Goal: Information Seeking & Learning: Check status

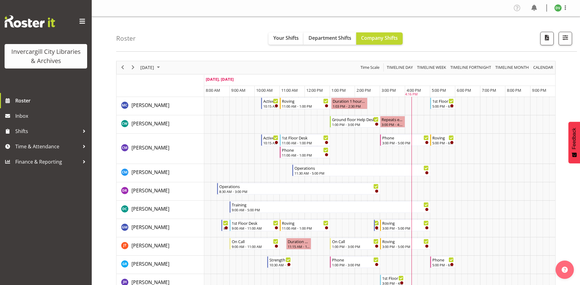
scroll to position [336, 0]
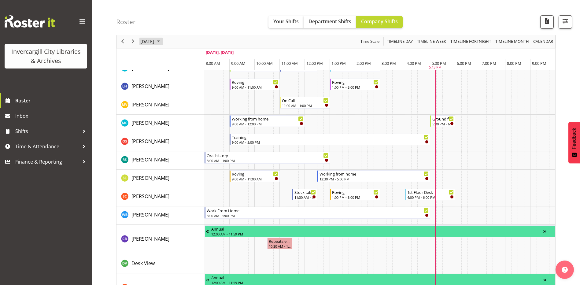
click at [152, 41] on span "[DATE]" at bounding box center [147, 42] width 15 height 8
click at [186, 104] on span "25" at bounding box center [185, 108] width 9 height 9
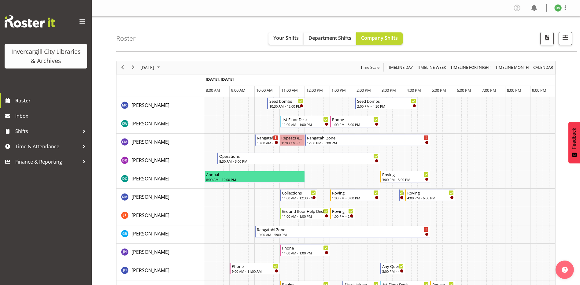
scroll to position [31, 0]
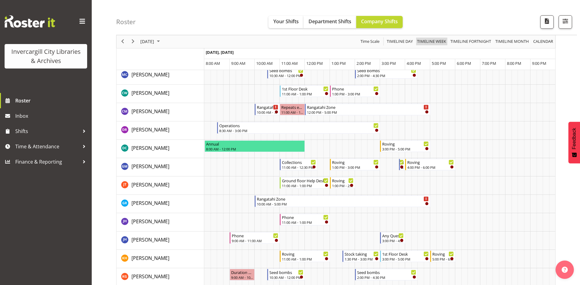
click at [429, 41] on span "Timeline Week" at bounding box center [431, 42] width 30 height 8
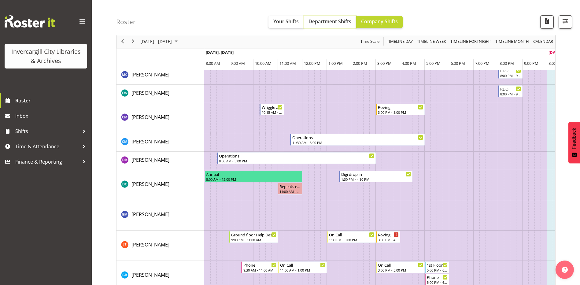
click at [318, 23] on span "Department Shifts" at bounding box center [329, 21] width 43 height 7
click at [333, 18] on span "Department Shifts" at bounding box center [329, 21] width 43 height 7
click at [123, 22] on h4 "Roster" at bounding box center [126, 21] width 20 height 7
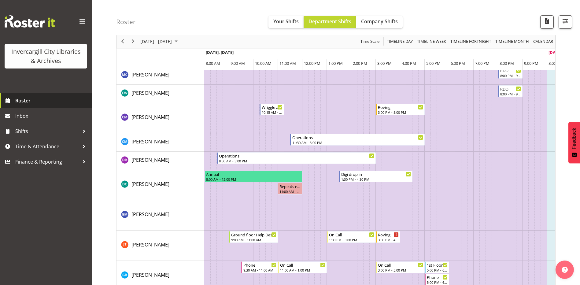
click at [23, 99] on span "Roster" at bounding box center [51, 100] width 73 height 9
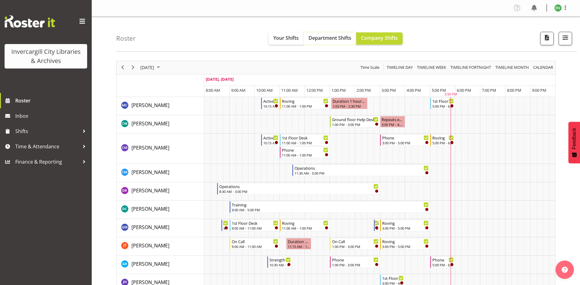
click at [323, 37] on span "Department Shifts" at bounding box center [329, 38] width 43 height 7
click at [380, 36] on span "Company Shifts" at bounding box center [379, 38] width 37 height 7
click at [396, 69] on span "Timeline Day" at bounding box center [399, 68] width 27 height 8
click at [436, 69] on span "Timeline Week" at bounding box center [431, 68] width 30 height 8
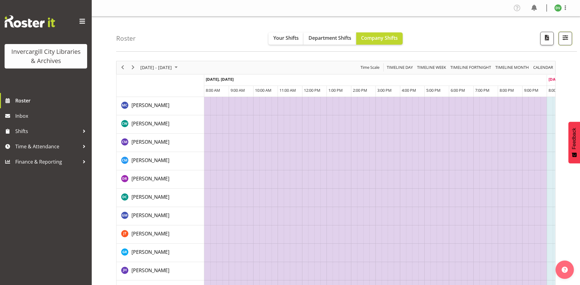
click at [566, 40] on span "button" at bounding box center [565, 38] width 8 height 8
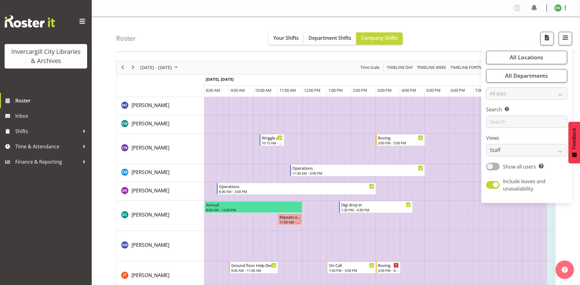
click at [299, 67] on div "September 22 - 28, 2025 Today Timeline Day Timeline Week Timeline Fortnight Tim…" at bounding box center [335, 67] width 438 height 13
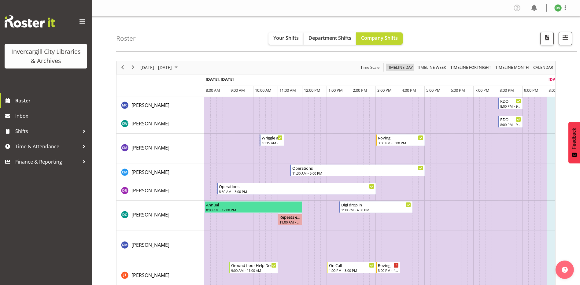
click at [398, 66] on span "Timeline Day" at bounding box center [399, 68] width 27 height 8
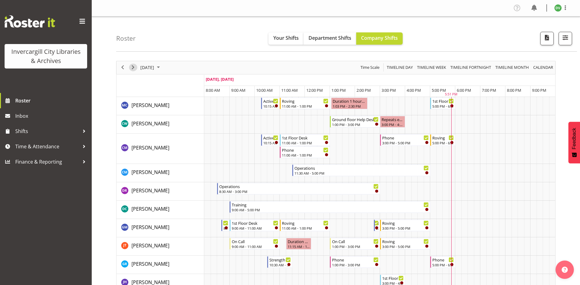
click at [133, 67] on span "Next" at bounding box center [132, 68] width 7 height 8
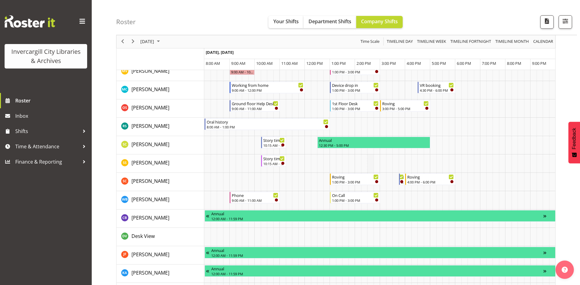
scroll to position [428, 0]
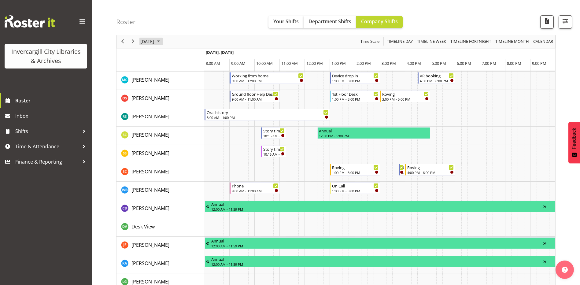
click at [155, 44] on span "September 24, 2025" at bounding box center [147, 42] width 15 height 8
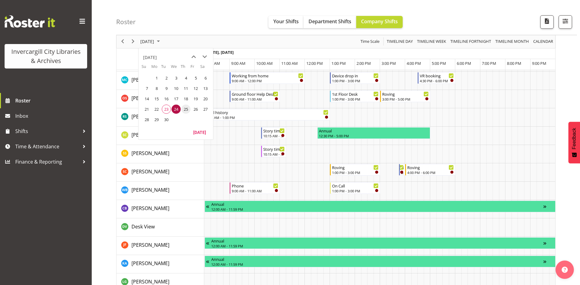
click at [185, 109] on span "25" at bounding box center [185, 108] width 9 height 9
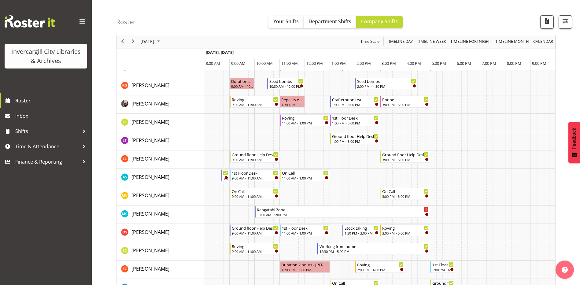
scroll to position [262, 0]
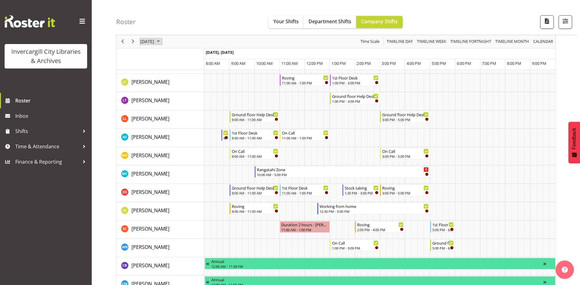
click at [155, 40] on span "[DATE]" at bounding box center [147, 42] width 15 height 8
click at [198, 112] on span "26" at bounding box center [195, 108] width 9 height 9
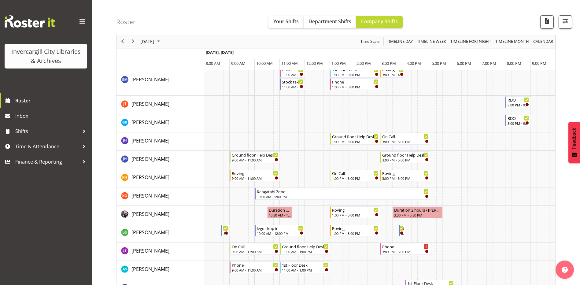
scroll to position [92, 0]
